Goal: Transaction & Acquisition: Download file/media

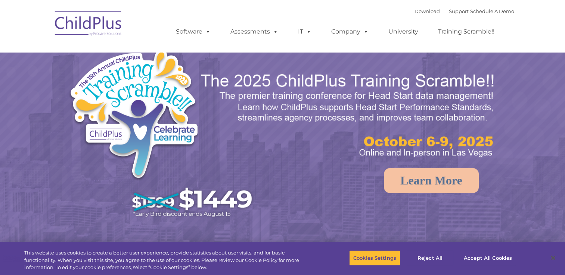
select select "MEDIUM"
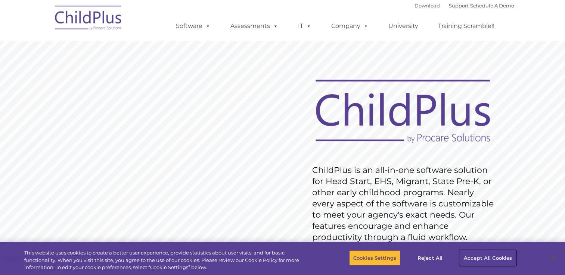
click at [485, 259] on button "Accept All Cookies" at bounding box center [487, 258] width 56 height 16
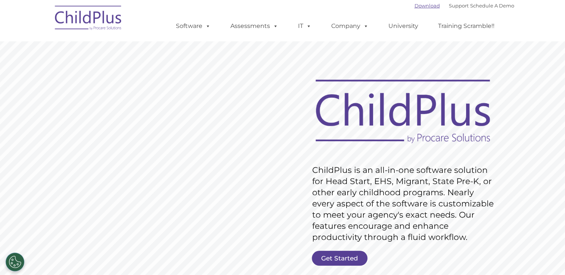
click at [424, 5] on link "Download" at bounding box center [426, 6] width 25 height 6
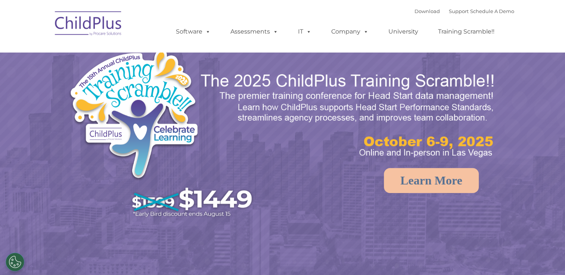
select select "MEDIUM"
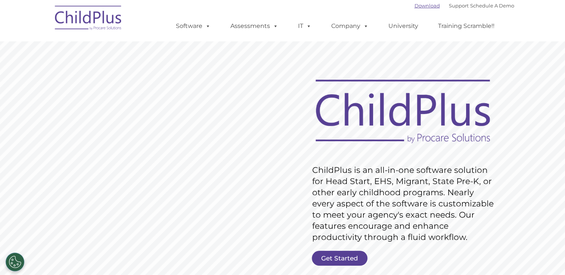
click at [417, 8] on link "Download" at bounding box center [426, 6] width 25 height 6
